Goal: Information Seeking & Learning: Learn about a topic

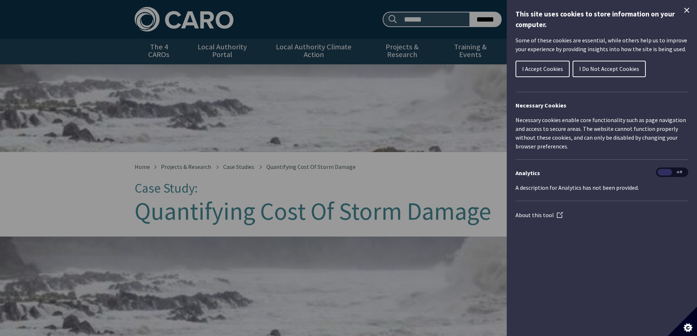
click at [582, 67] on span "I Do Not Accept Cookies" at bounding box center [609, 68] width 60 height 7
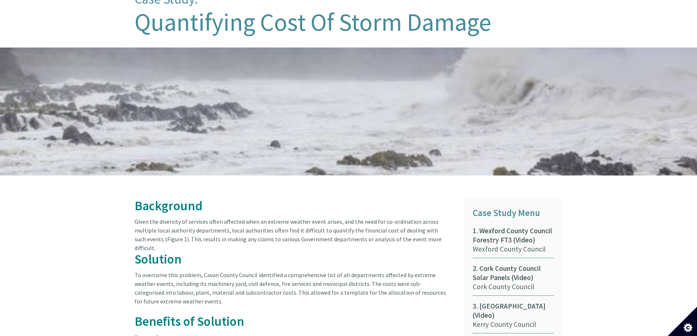
scroll to position [219, 0]
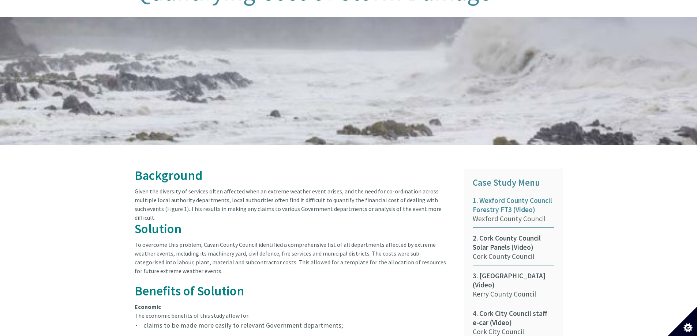
click at [521, 202] on span "1. Wexford County Council Forestry FT3 (Video)" at bounding box center [513, 205] width 81 height 18
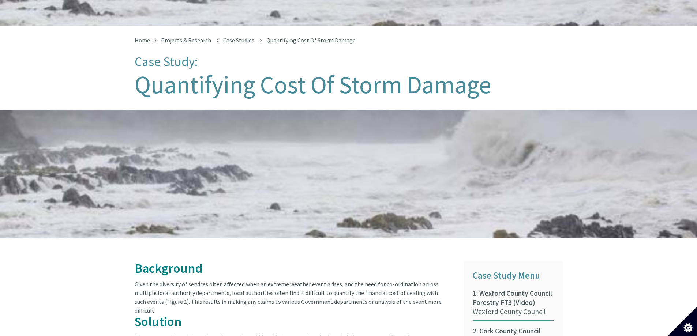
scroll to position [37, 0]
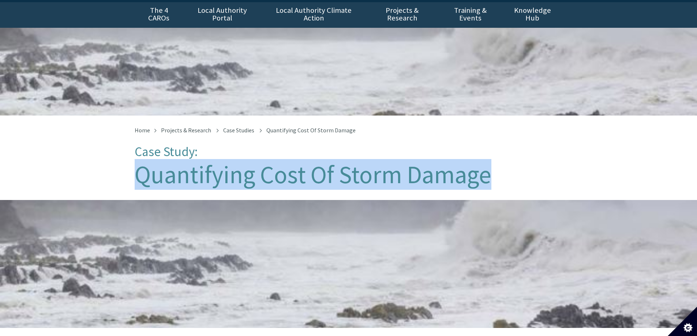
drag, startPoint x: 136, startPoint y: 166, endPoint x: 487, endPoint y: 158, distance: 350.8
click at [487, 161] on h1 "Quantifying Cost Of Storm Damage" at bounding box center [349, 174] width 428 height 27
copy h1 "Quantifying Cost Of Storm Damage"
click at [531, 161] on h1 "Quantifying Cost Of Storm Damage" at bounding box center [349, 174] width 428 height 27
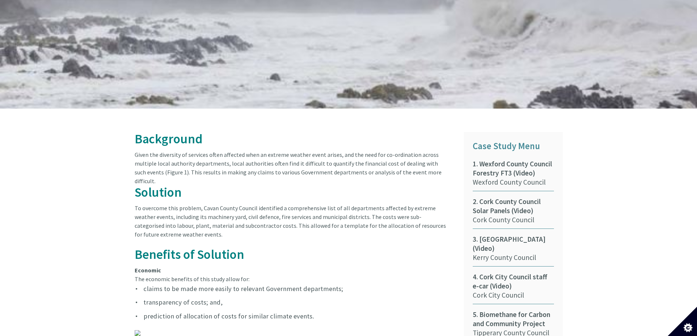
scroll to position [366, 0]
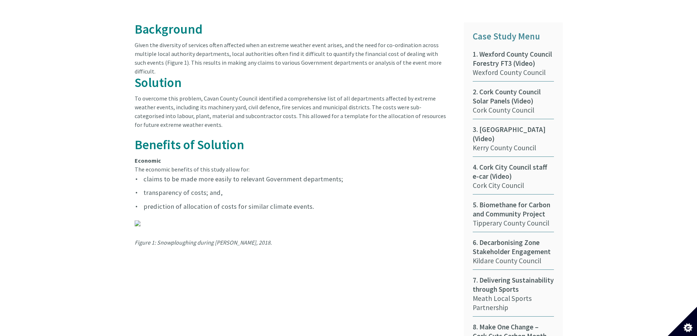
click at [138, 221] on img at bounding box center [138, 224] width 6 height 6
click at [188, 201] on li "prediction of allocation of costs for similar climate events." at bounding box center [291, 206] width 312 height 11
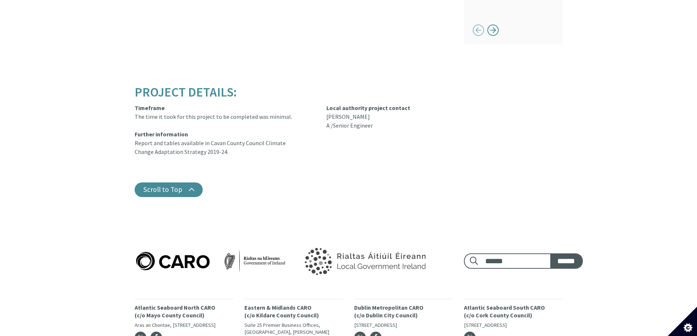
scroll to position [768, 0]
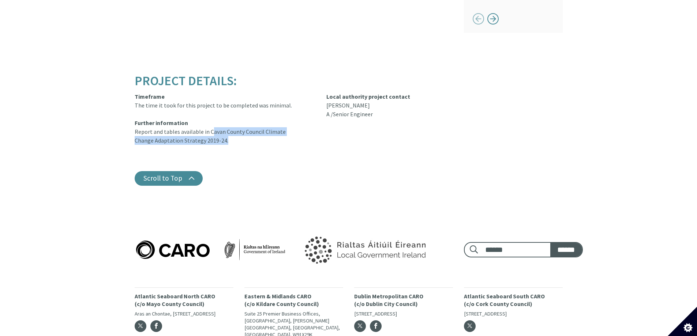
drag, startPoint x: 208, startPoint y: 116, endPoint x: 222, endPoint y: 121, distance: 14.8
click at [222, 121] on div "Timeframe The time it took for this project to be completed was minimal. Furthe…" at bounding box center [225, 122] width 181 height 61
copy div "Cavan County Council Climate Change Adaptation Strategy 2019-24"
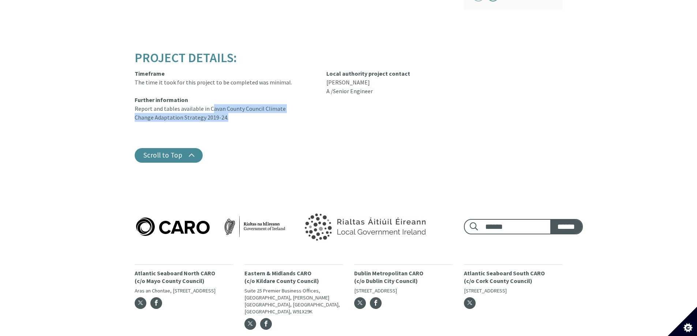
scroll to position [806, 0]
